Goal: Browse casually

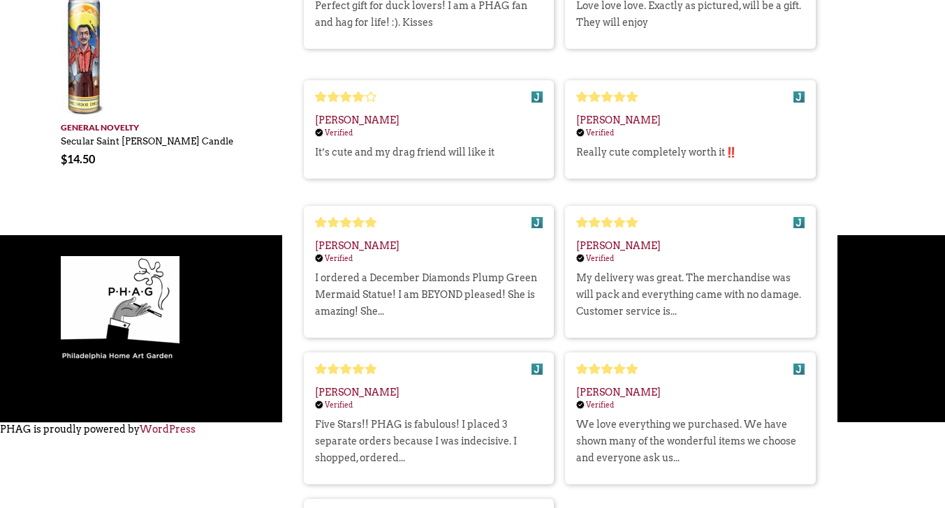
scroll to position [908, 0]
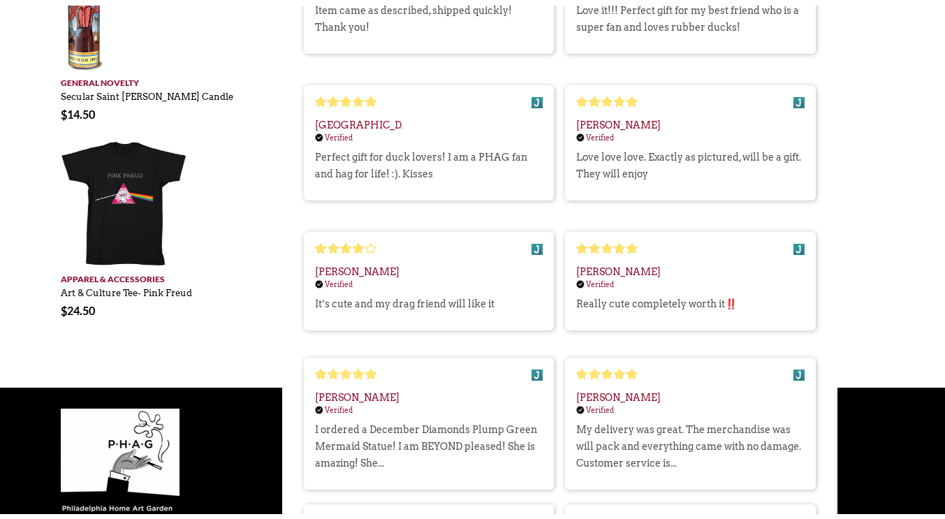
scroll to position [908, 0]
